Goal: Book appointment/travel/reservation

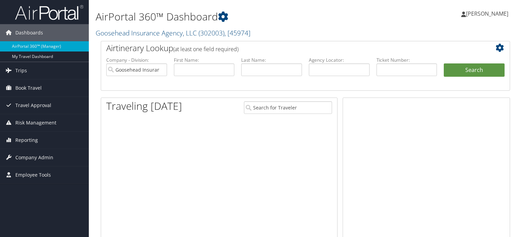
click at [38, 88] on span "Book Travel" at bounding box center [28, 88] width 26 height 17
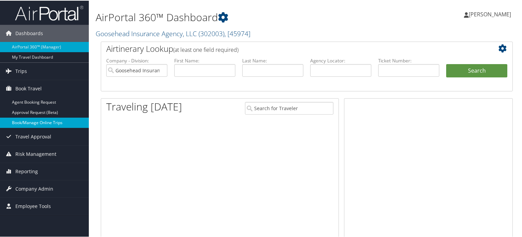
click at [46, 124] on link "Book/Manage Online Trips" at bounding box center [44, 122] width 89 height 10
